Goal: Information Seeking & Learning: Learn about a topic

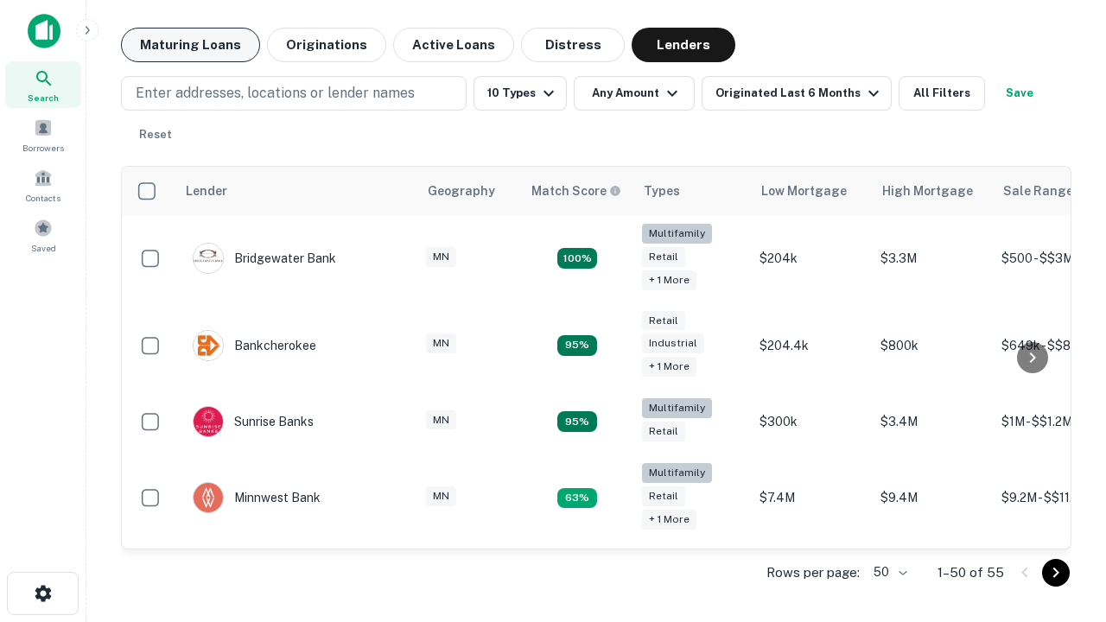
click at [190, 45] on button "Maturing Loans" at bounding box center [190, 45] width 139 height 35
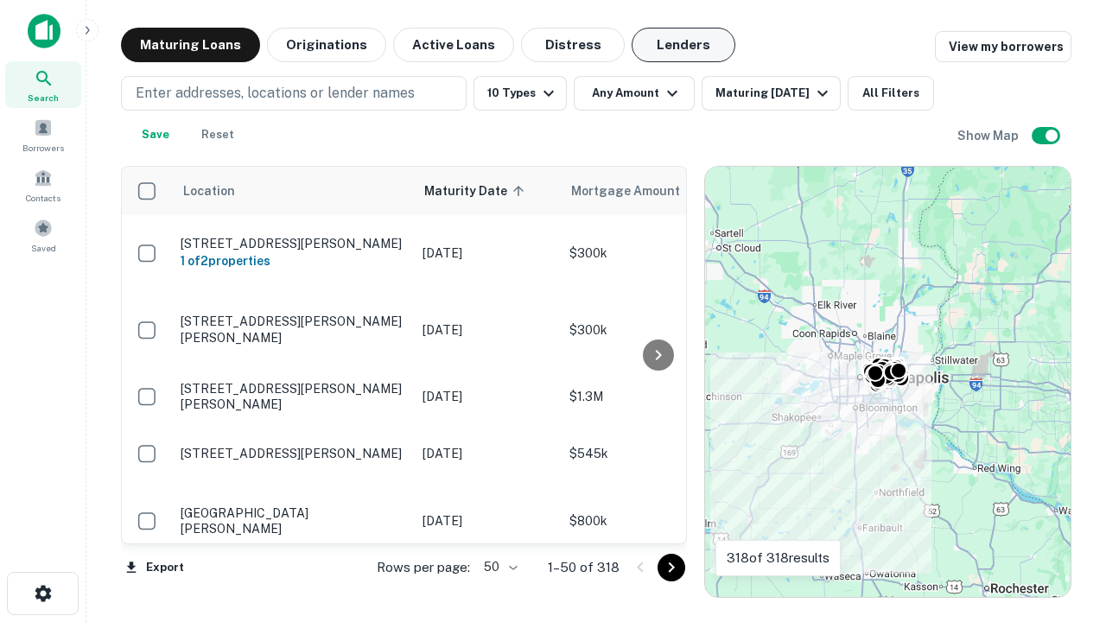
click at [684, 45] on button "Lenders" at bounding box center [684, 45] width 104 height 35
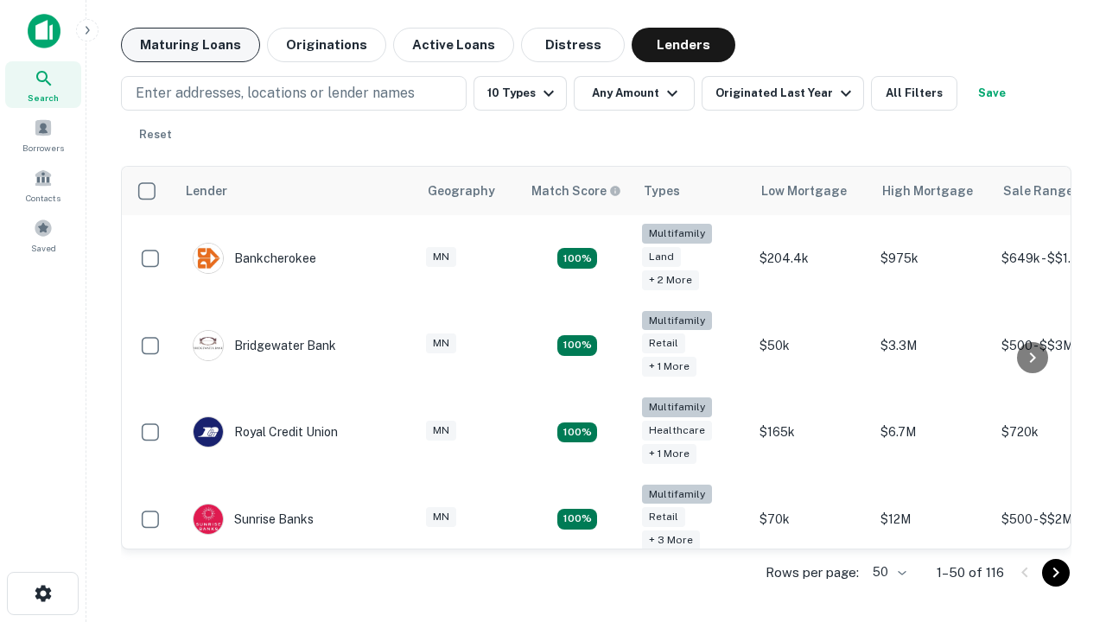
click at [190, 45] on button "Maturing Loans" at bounding box center [190, 45] width 139 height 35
